Goal: Navigation & Orientation: Go to known website

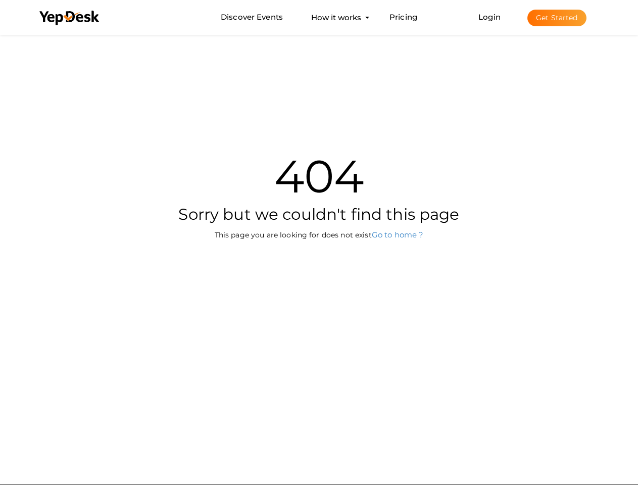
click at [319, 242] on div "404 Sorry but we couldn't find this page This page you are looking for does not…" at bounding box center [319, 184] width 591 height 305
click at [70, 18] on use at bounding box center [69, 18] width 60 height 15
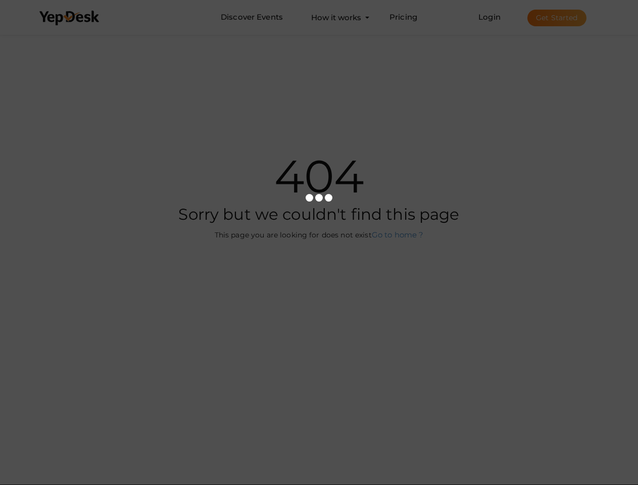
click at [490, 17] on link "Login" at bounding box center [489, 17] width 22 height 10
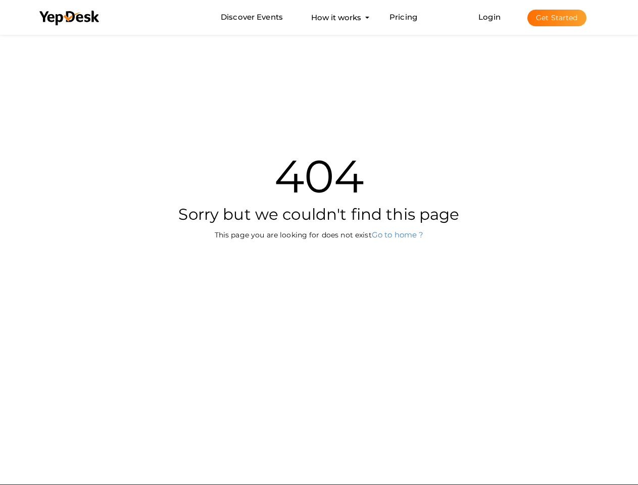
click at [557, 18] on button "Get Started" at bounding box center [556, 18] width 59 height 17
